Goal: Entertainment & Leisure: Consume media (video, audio)

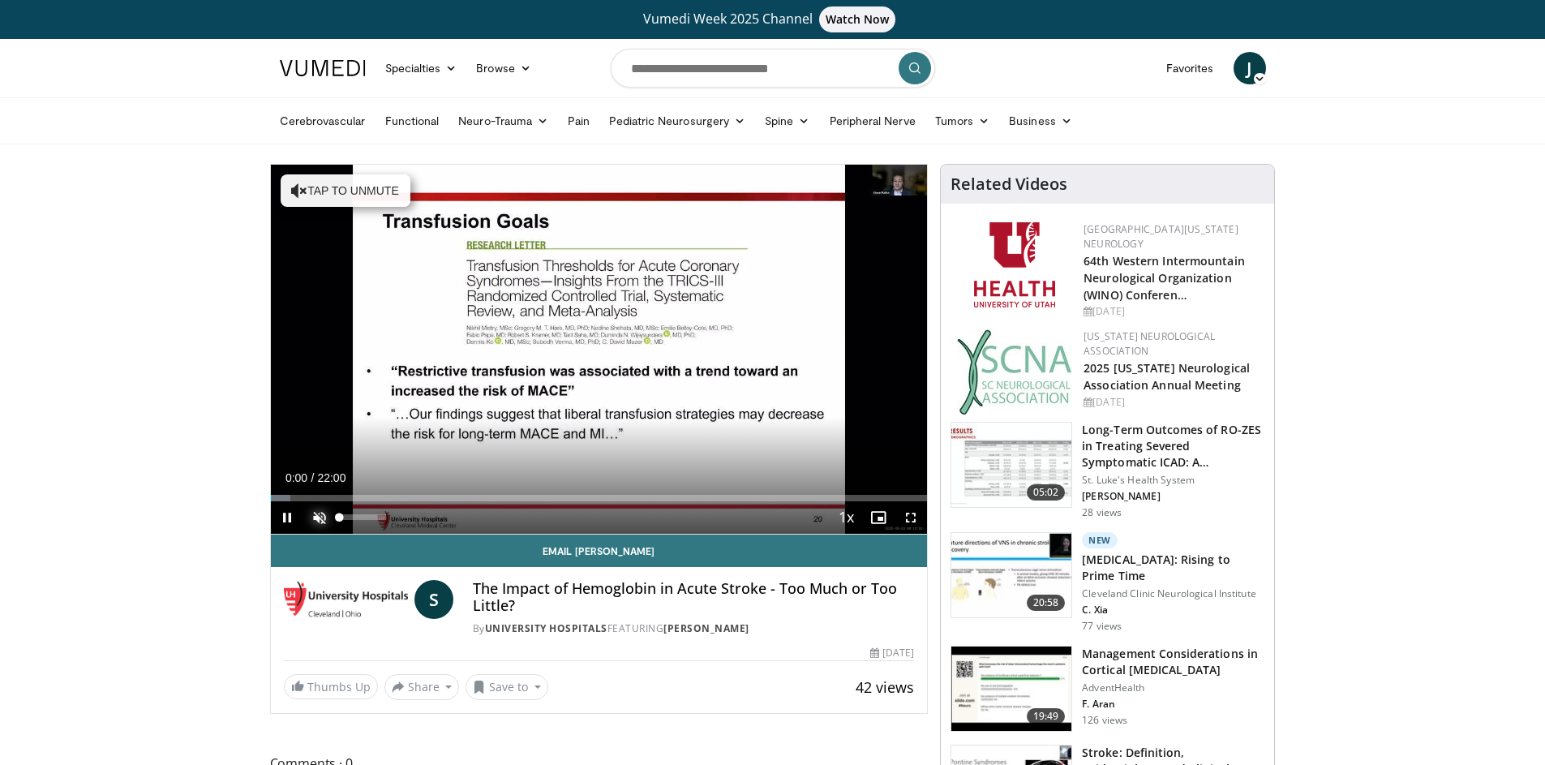
click at [320, 512] on span "Video Player" at bounding box center [319, 517] width 32 height 32
click at [909, 515] on span "Video Player" at bounding box center [911, 517] width 32 height 32
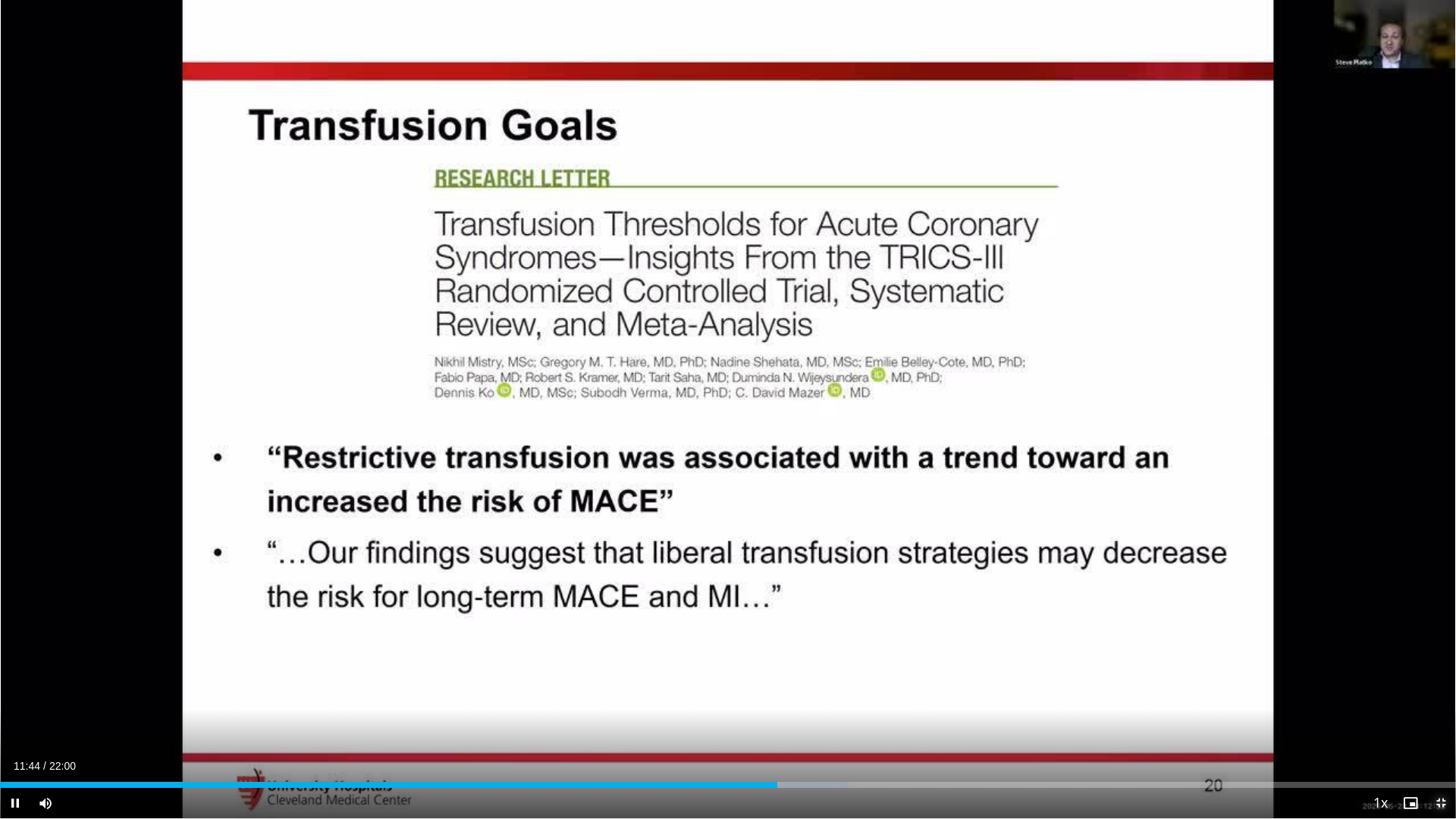
drag, startPoint x: 1437, startPoint y: 806, endPoint x: 1437, endPoint y: 703, distance: 103.0
click at [1437, 714] on span "Video Player" at bounding box center [1440, 803] width 30 height 30
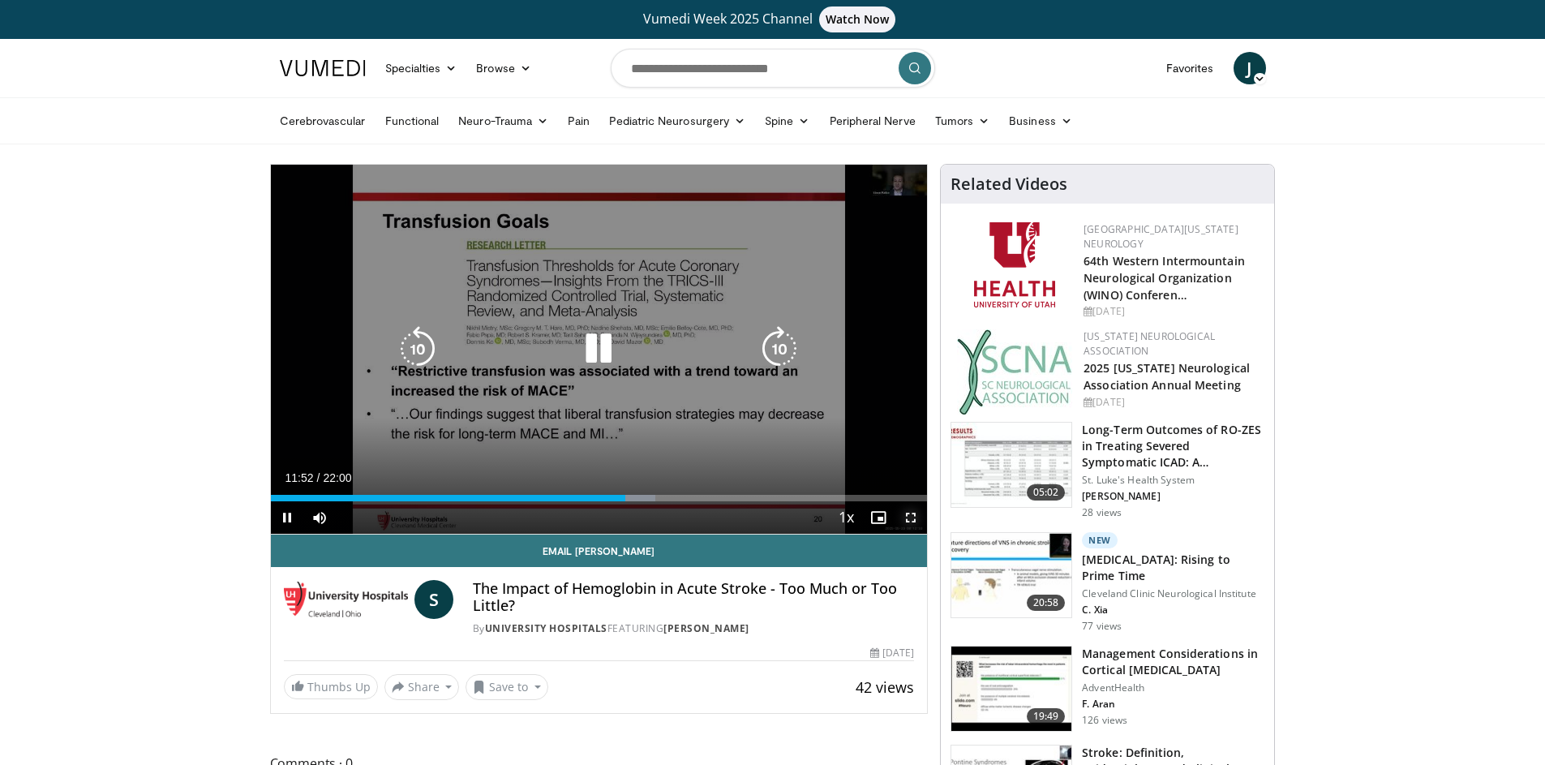
drag, startPoint x: 909, startPoint y: 519, endPoint x: 909, endPoint y: 629, distance: 109.5
click at [909, 519] on span "Video Player" at bounding box center [911, 517] width 32 height 32
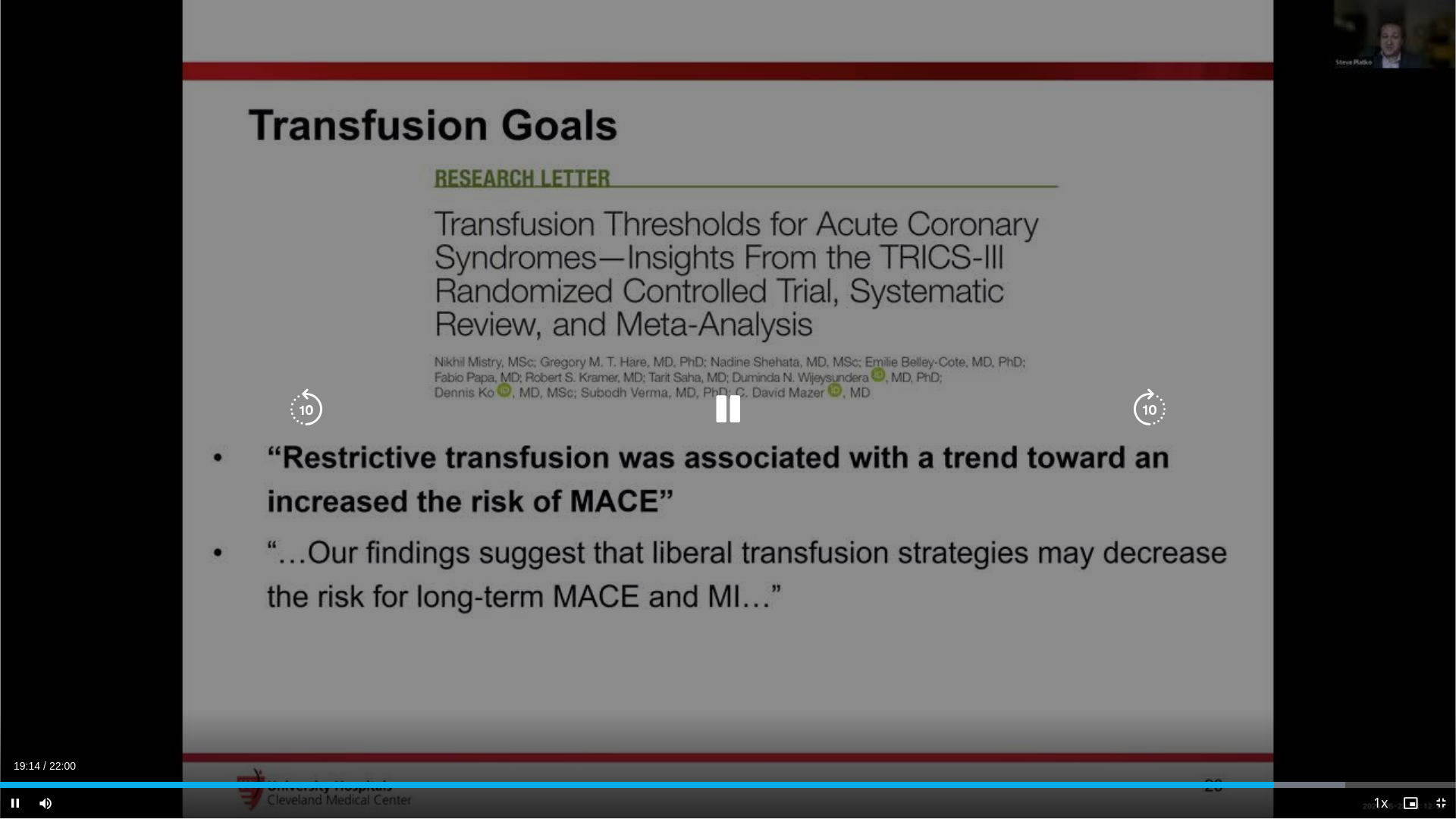
click at [888, 353] on div "10 seconds Tap to unmute" at bounding box center [728, 409] width 1456 height 818
click at [853, 374] on div "10 seconds Tap to unmute" at bounding box center [728, 409] width 1456 height 818
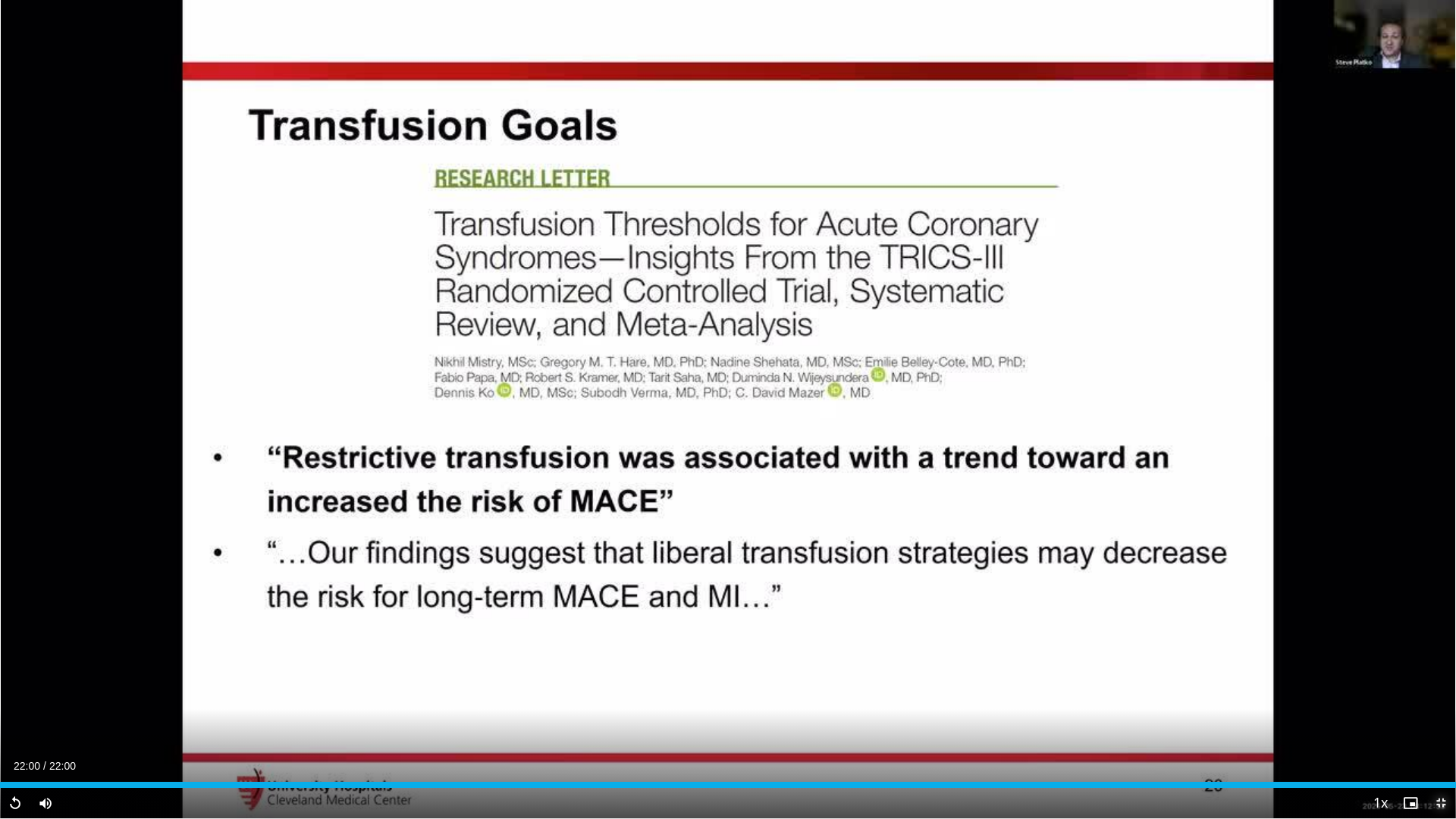
click at [1444, 714] on span "Video Player" at bounding box center [1440, 803] width 30 height 30
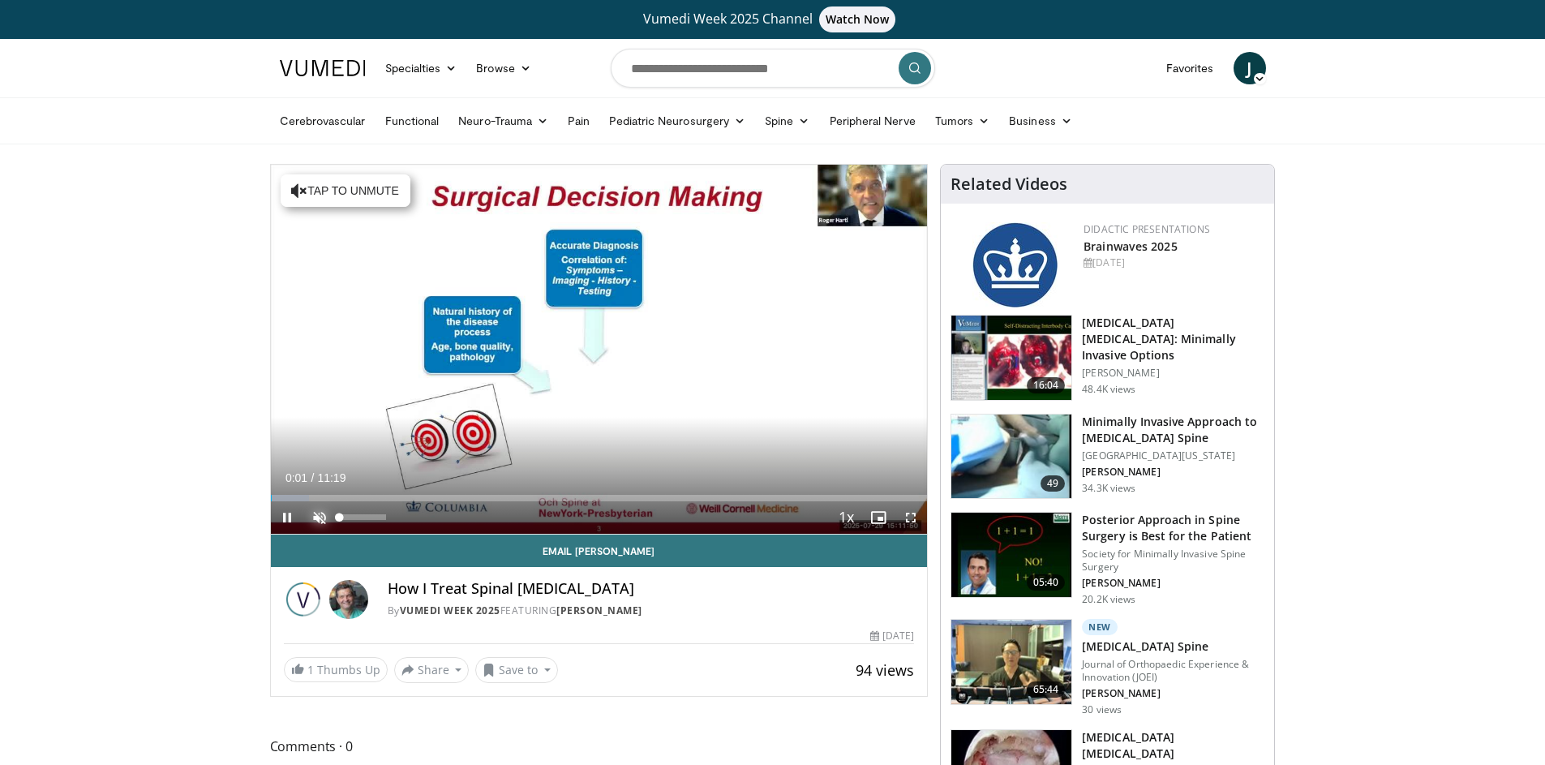
click at [322, 514] on span "Video Player" at bounding box center [319, 517] width 32 height 32
click at [913, 518] on span "Video Player" at bounding box center [911, 517] width 32 height 32
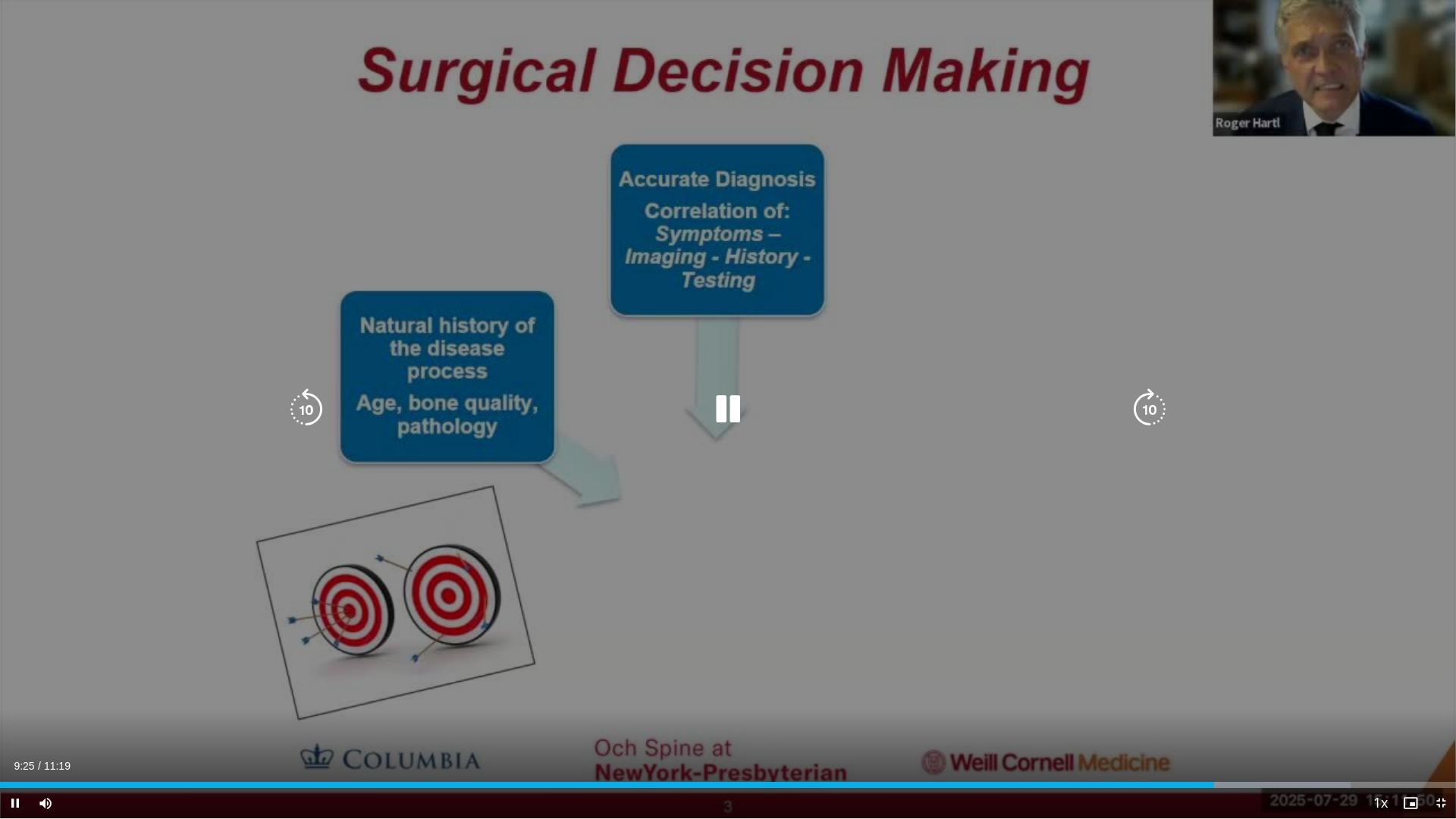
click at [1024, 428] on div "10 seconds Tap to unmute" at bounding box center [728, 409] width 1456 height 818
click at [721, 407] on icon "Video Player" at bounding box center [727, 409] width 42 height 42
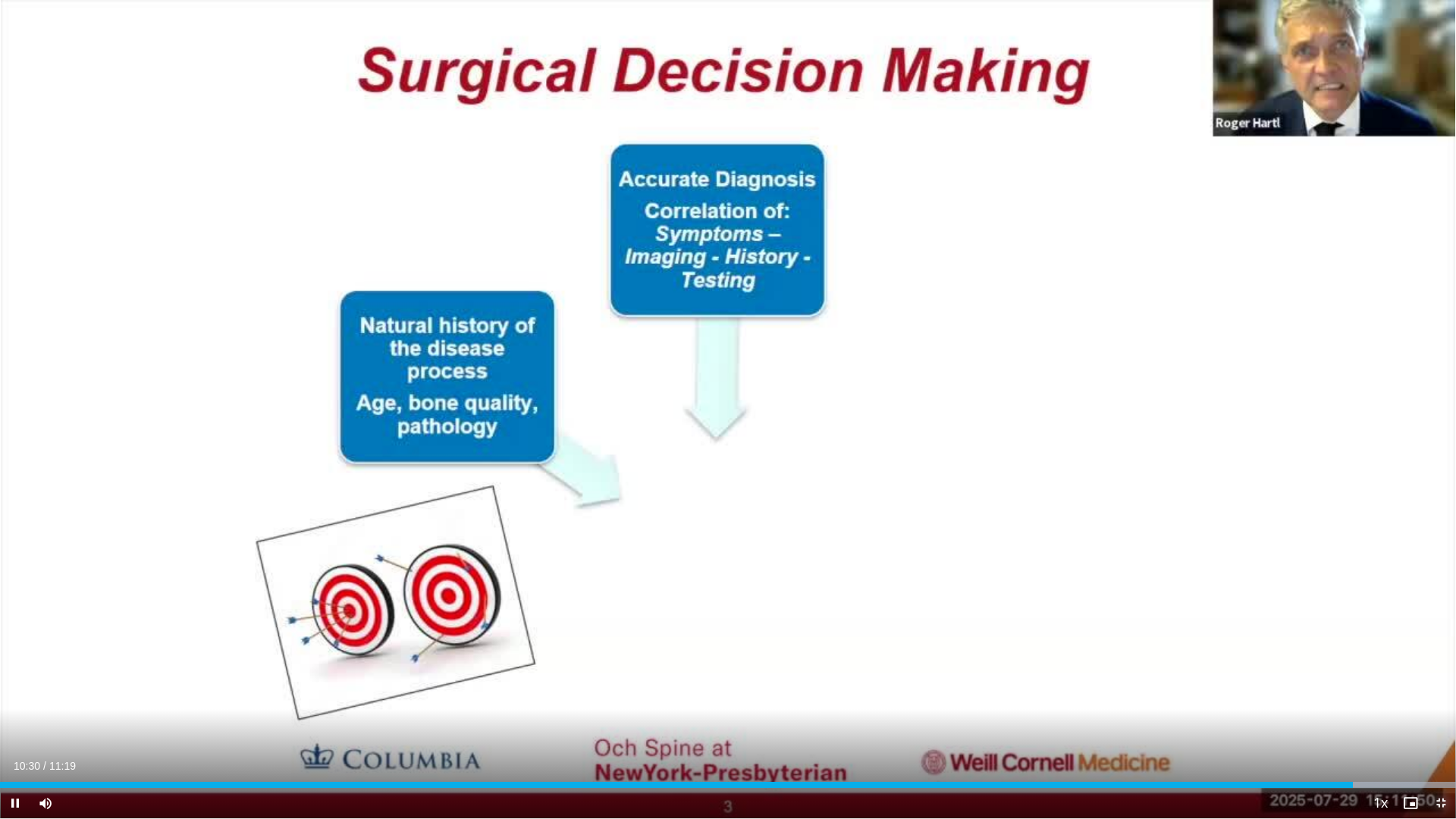
click at [1438, 714] on span "Video Player" at bounding box center [1440, 803] width 30 height 30
